Goal: Task Accomplishment & Management: Use online tool/utility

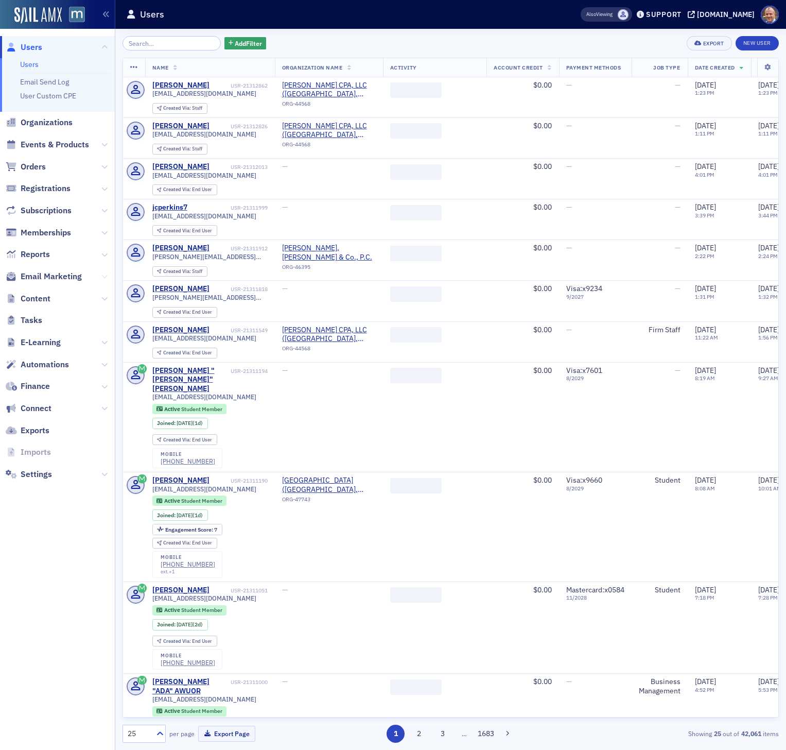
click at [103, 276] on icon at bounding box center [104, 276] width 6 height 6
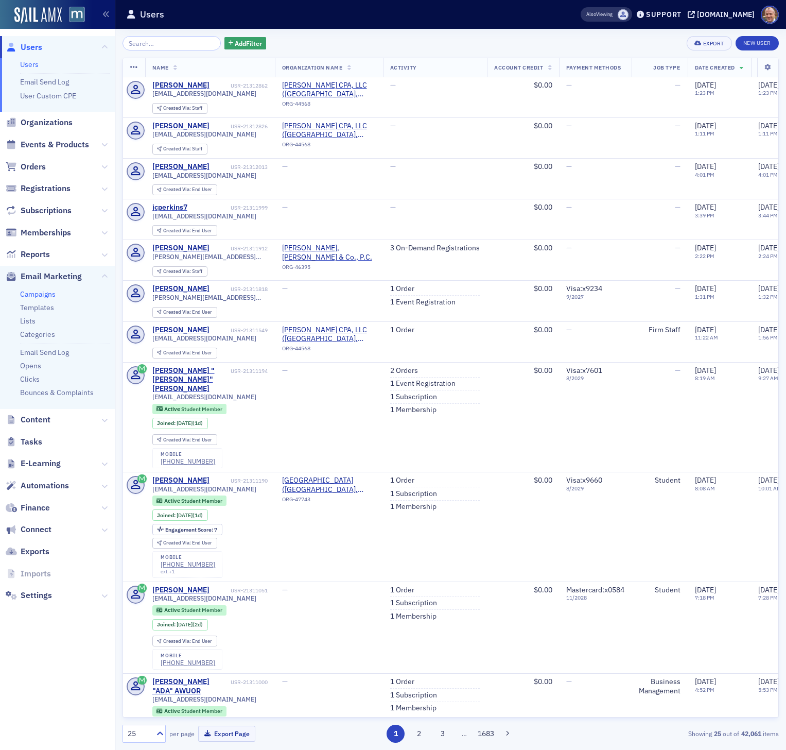
click at [45, 293] on link "Campaigns" at bounding box center [38, 293] width 36 height 9
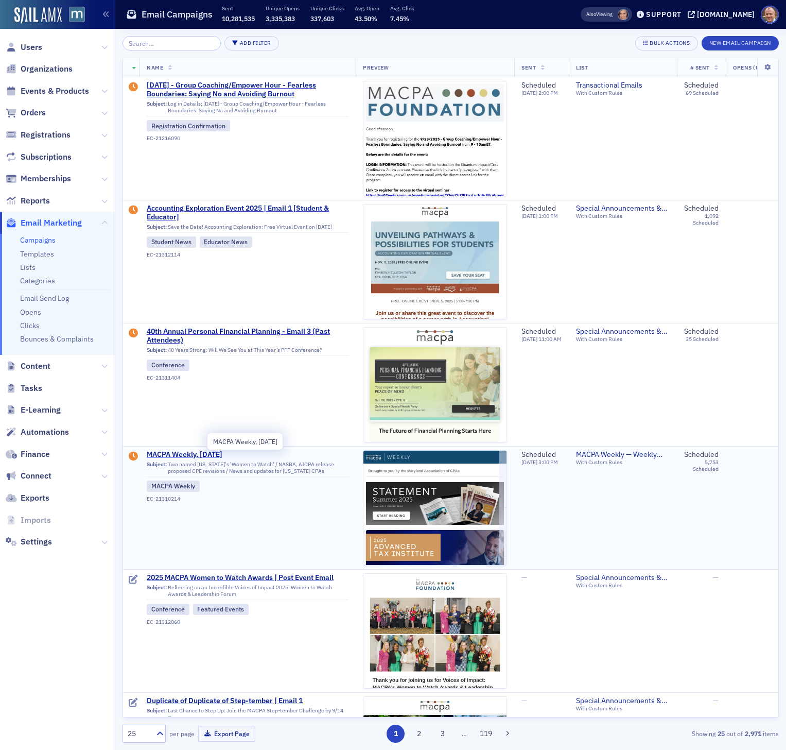
click at [213, 452] on span "MACPA Weekly, [DATE]" at bounding box center [248, 454] width 202 height 9
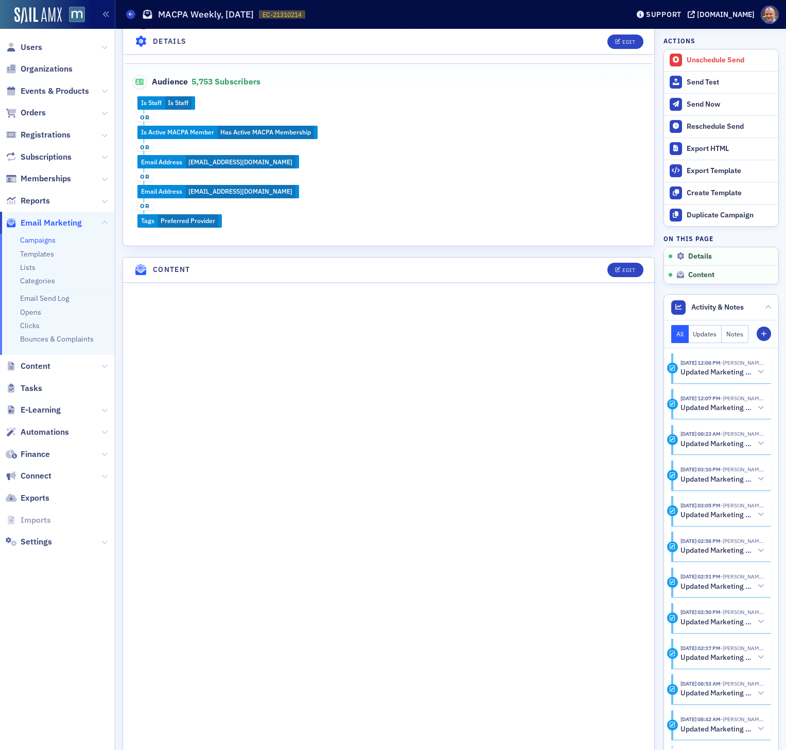
scroll to position [372, 0]
